Goal: Information Seeking & Learning: Learn about a topic

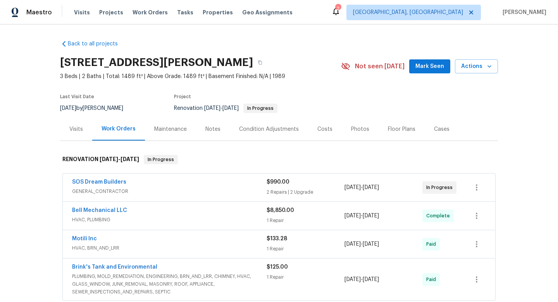
click at [344, 133] on div "Photos" at bounding box center [360, 128] width 37 height 23
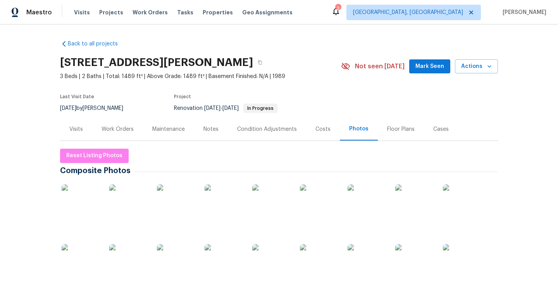
click at [394, 134] on div "Floor Plans" at bounding box center [401, 128] width 46 height 23
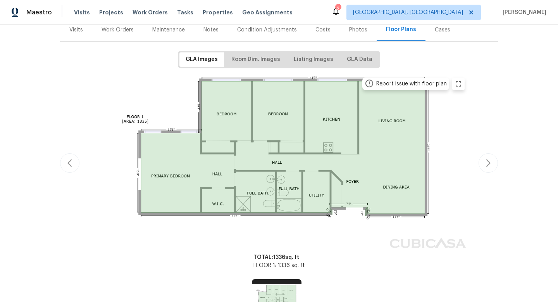
scroll to position [100, 0]
click at [487, 164] on div "Report issue with floor plan" at bounding box center [279, 163] width 438 height 180
click at [326, 28] on div "Costs" at bounding box center [323, 29] width 34 height 23
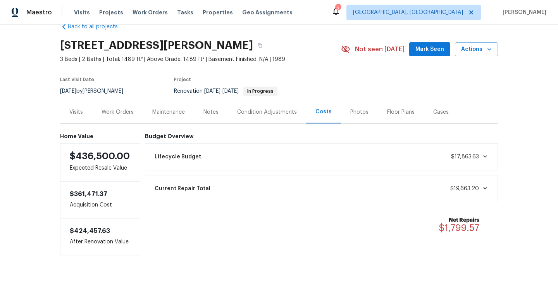
click at [351, 108] on div "Photos" at bounding box center [360, 112] width 18 height 8
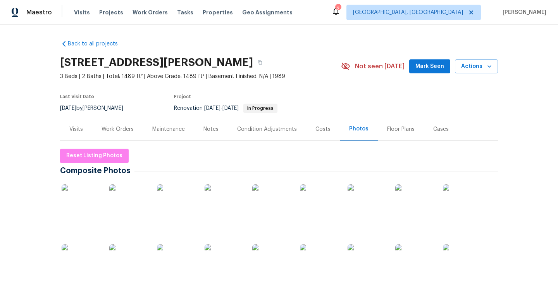
click at [165, 128] on div "Maintenance" at bounding box center [168, 129] width 33 height 8
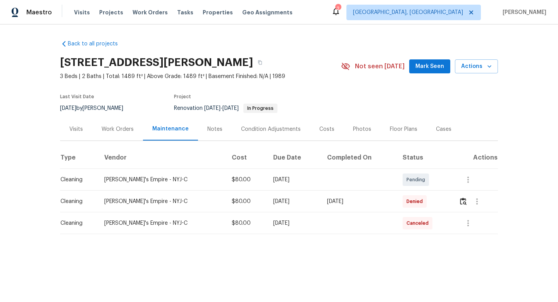
click at [119, 131] on div "Work Orders" at bounding box center [118, 129] width 32 height 8
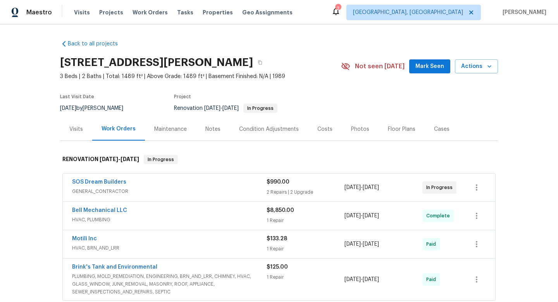
click at [77, 133] on div "Visits" at bounding box center [76, 128] width 32 height 23
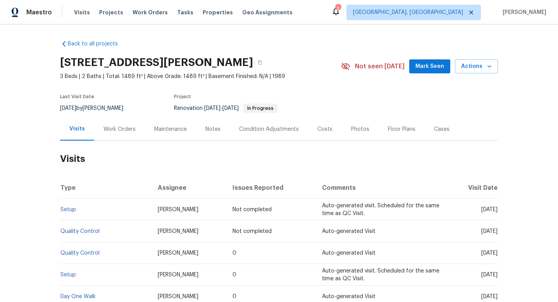
scroll to position [86, 0]
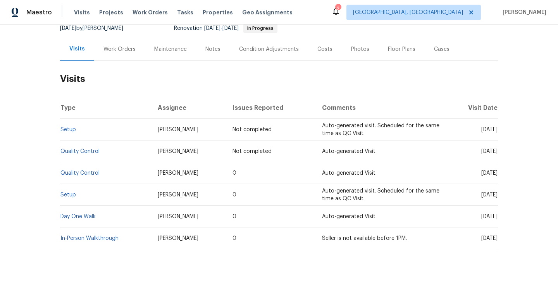
click at [434, 45] on div "Cases" at bounding box center [442, 49] width 16 height 8
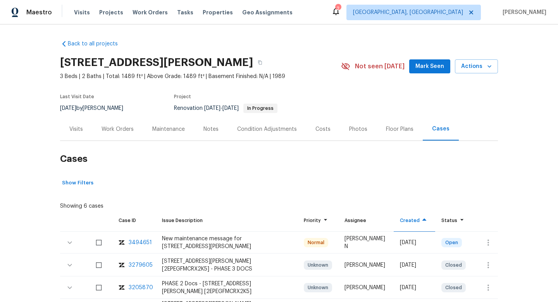
click at [261, 130] on div "Condition Adjustments" at bounding box center [267, 129] width 60 height 8
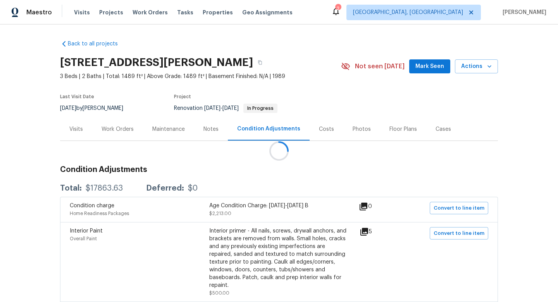
click at [209, 125] on div at bounding box center [279, 151] width 558 height 302
